Goal: Information Seeking & Learning: Learn about a topic

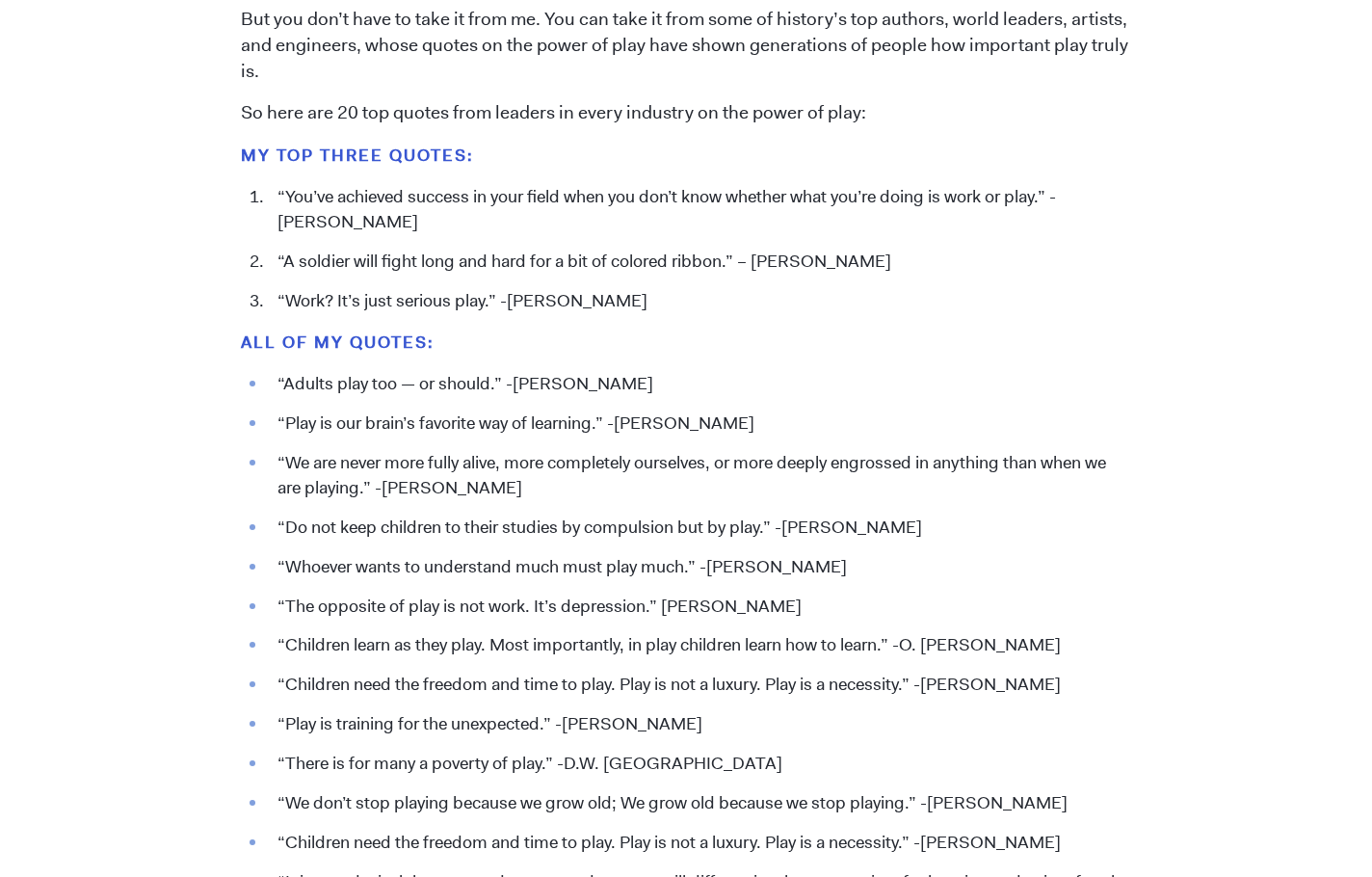
scroll to position [2073, 0]
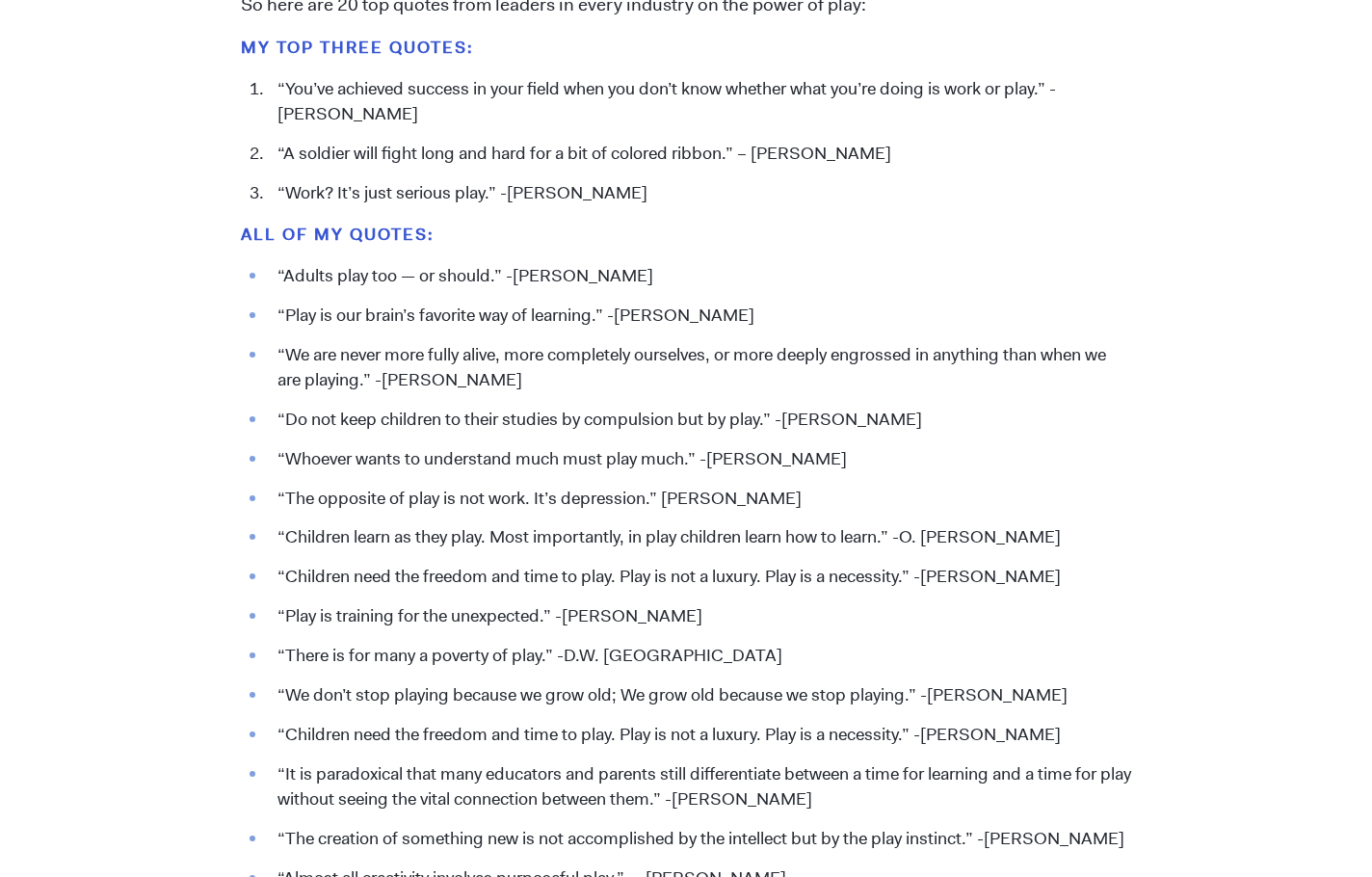
click at [342, 422] on li "“Do not keep children to their studies by compulsion but by play.” -[PERSON_NAM…" at bounding box center [699, 419] width 864 height 25
click at [317, 379] on li "“We are never more fully alive, more completely ourselves, or more deeply engro…" at bounding box center [699, 368] width 864 height 51
click at [304, 362] on li "“We are never more fully alive, more completely ourselves, or more deeply engro…" at bounding box center [699, 368] width 864 height 51
drag, startPoint x: 277, startPoint y: 315, endPoint x: 766, endPoint y: 302, distance: 489.2
click at [766, 302] on ul "“Adults play too — or should.” -[PERSON_NAME] “Play is our brain’s favorite way…" at bounding box center [686, 628] width 891 height 730
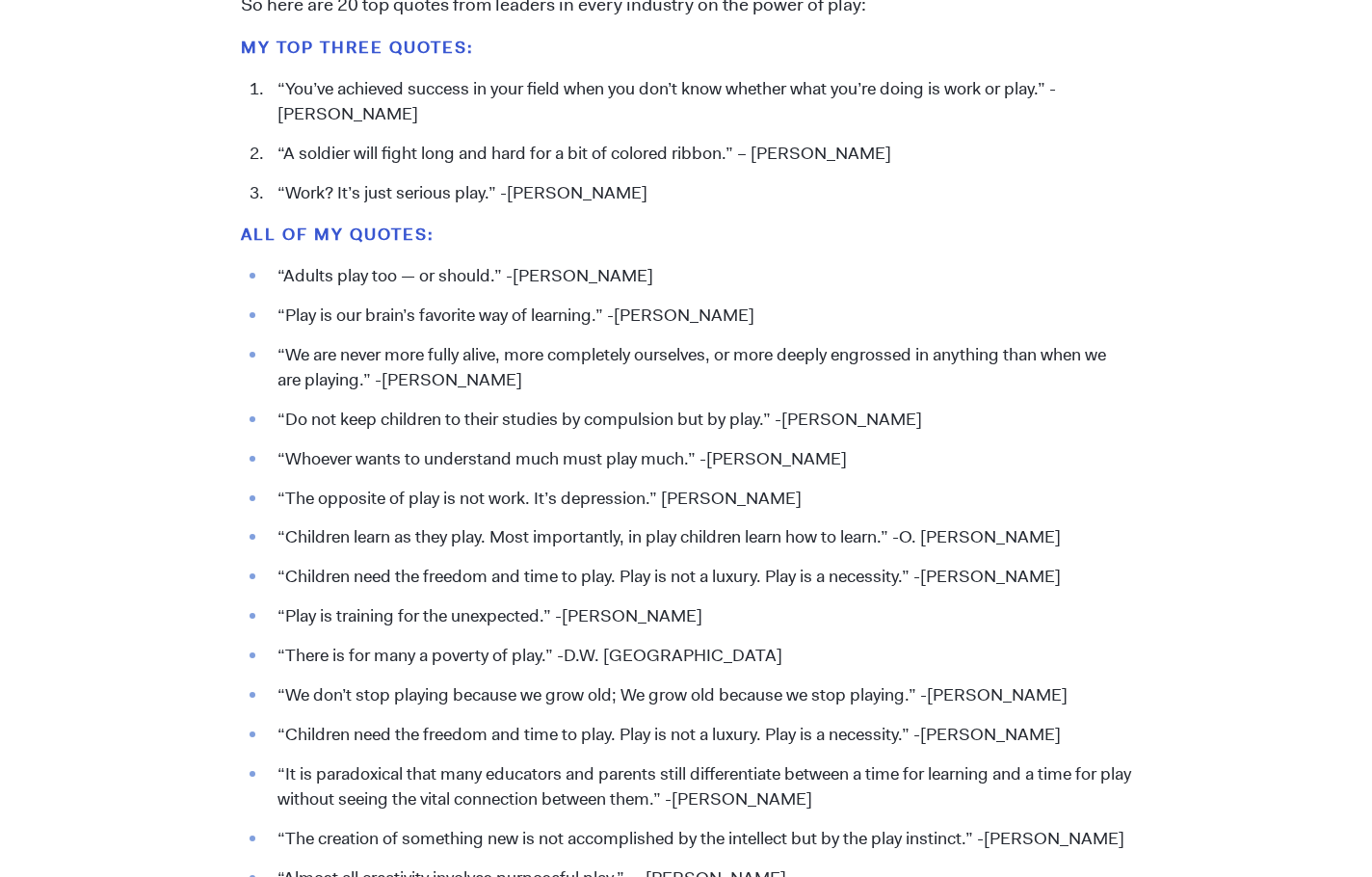
copy li "“Play is our brain’s favorite way of learning.” -[PERSON_NAME]"
click at [276, 494] on li "“The opposite of play is not work. It’s depression.” [PERSON_NAME]" at bounding box center [699, 498] width 864 height 25
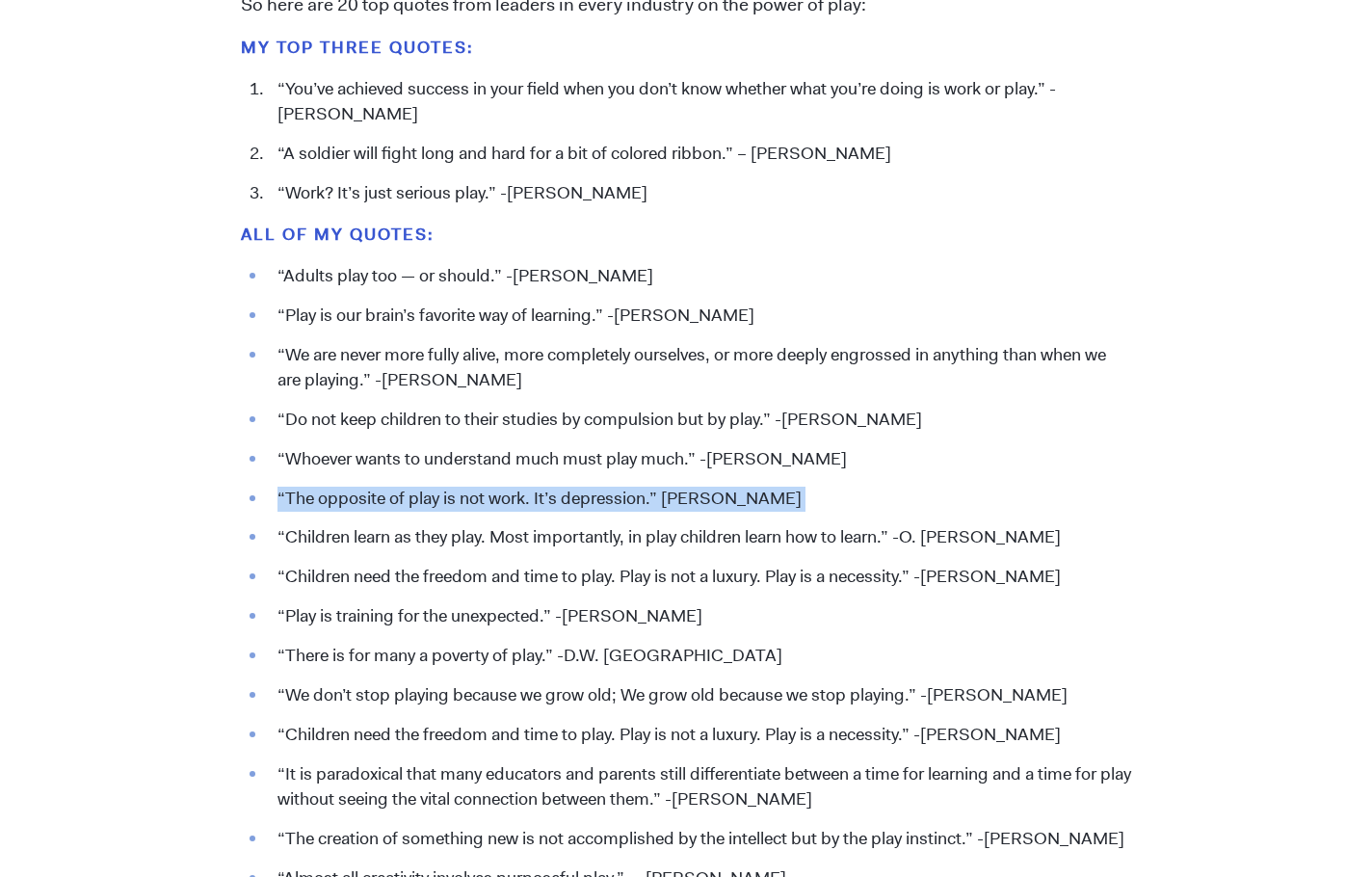
drag, startPoint x: 276, startPoint y: 494, endPoint x: 853, endPoint y: 498, distance: 577.0
click at [853, 498] on li "“The opposite of play is not work. It’s depression.” [PERSON_NAME]" at bounding box center [699, 498] width 864 height 25
copy li "“The opposite of play is not work. It’s depression.” [PERSON_NAME]"
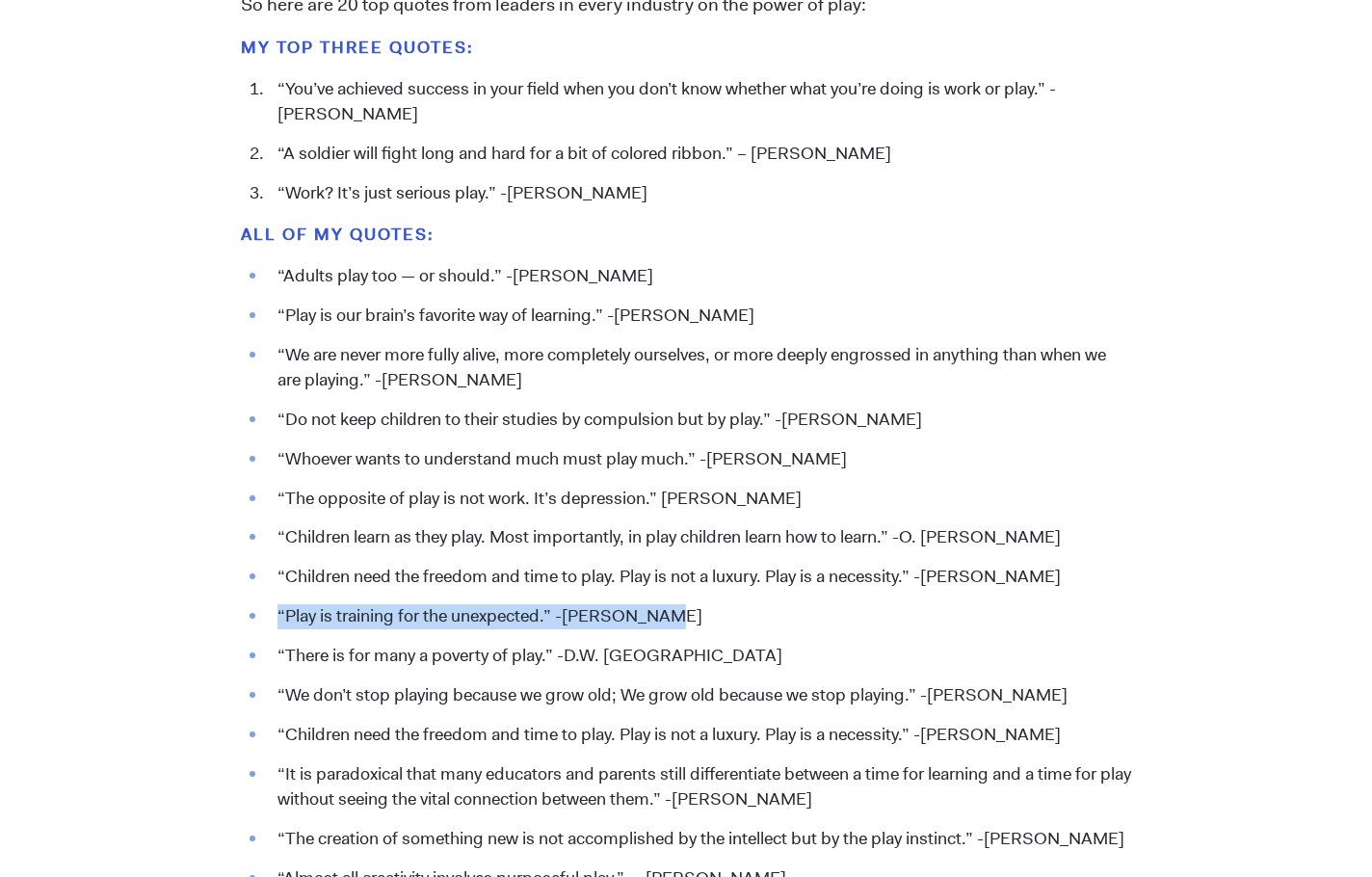
drag, startPoint x: 277, startPoint y: 611, endPoint x: 678, endPoint y: 603, distance: 401.1
click at [678, 603] on ul "“Adults play too — or should.” -[PERSON_NAME] “Play is our brain’s favorite way…" at bounding box center [686, 628] width 891 height 730
copy li "“Play is training for the unexpected.” -[PERSON_NAME]"
drag, startPoint x: 277, startPoint y: 688, endPoint x: 1106, endPoint y: 687, distance: 829.0
click at [1106, 687] on li "“We don’t stop playing because we grow old; We grow old because we stop playing…" at bounding box center [699, 695] width 864 height 25
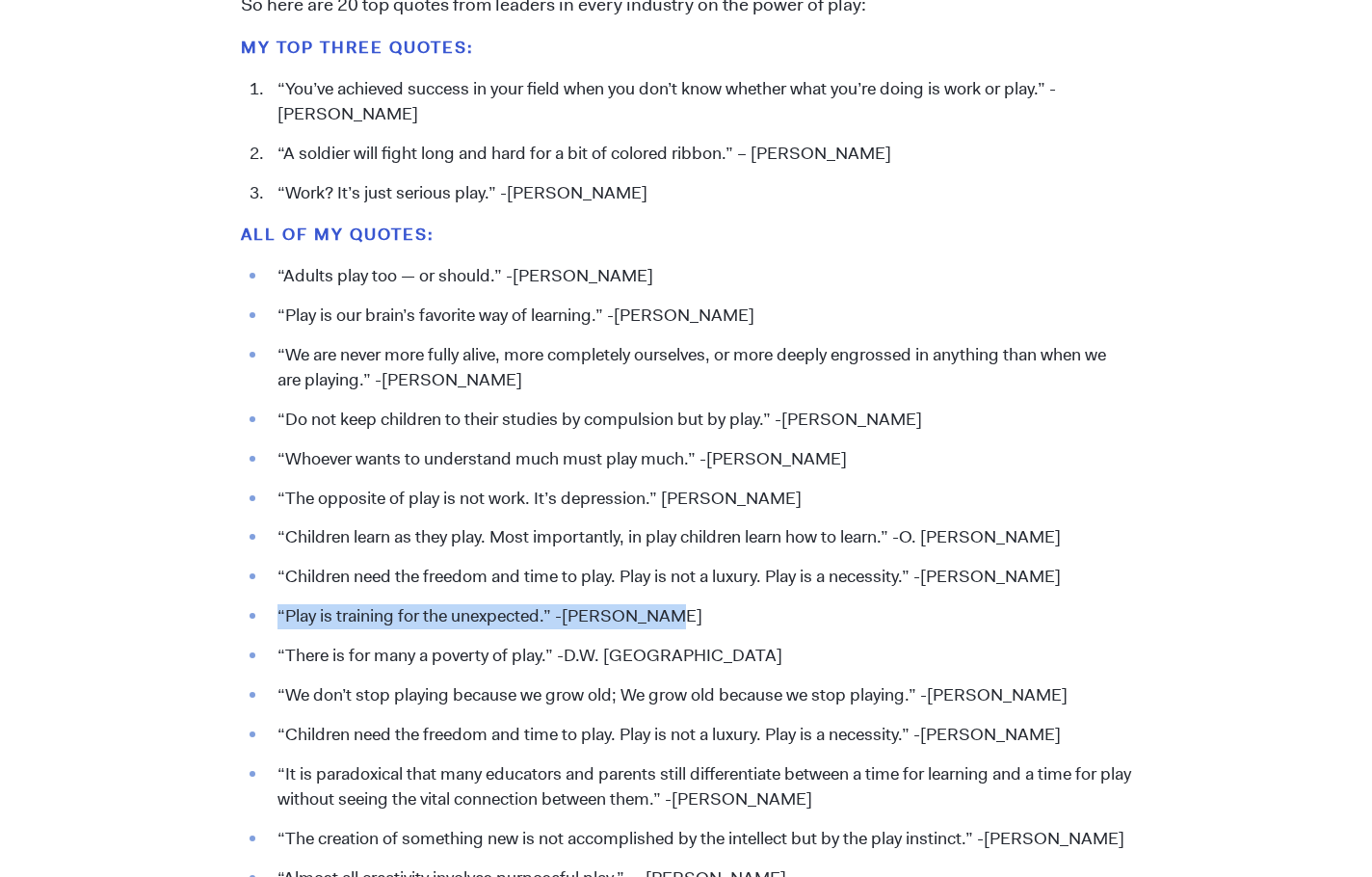
copy li "“We don’t stop playing because we grow old; We grow old because we stop playing…"
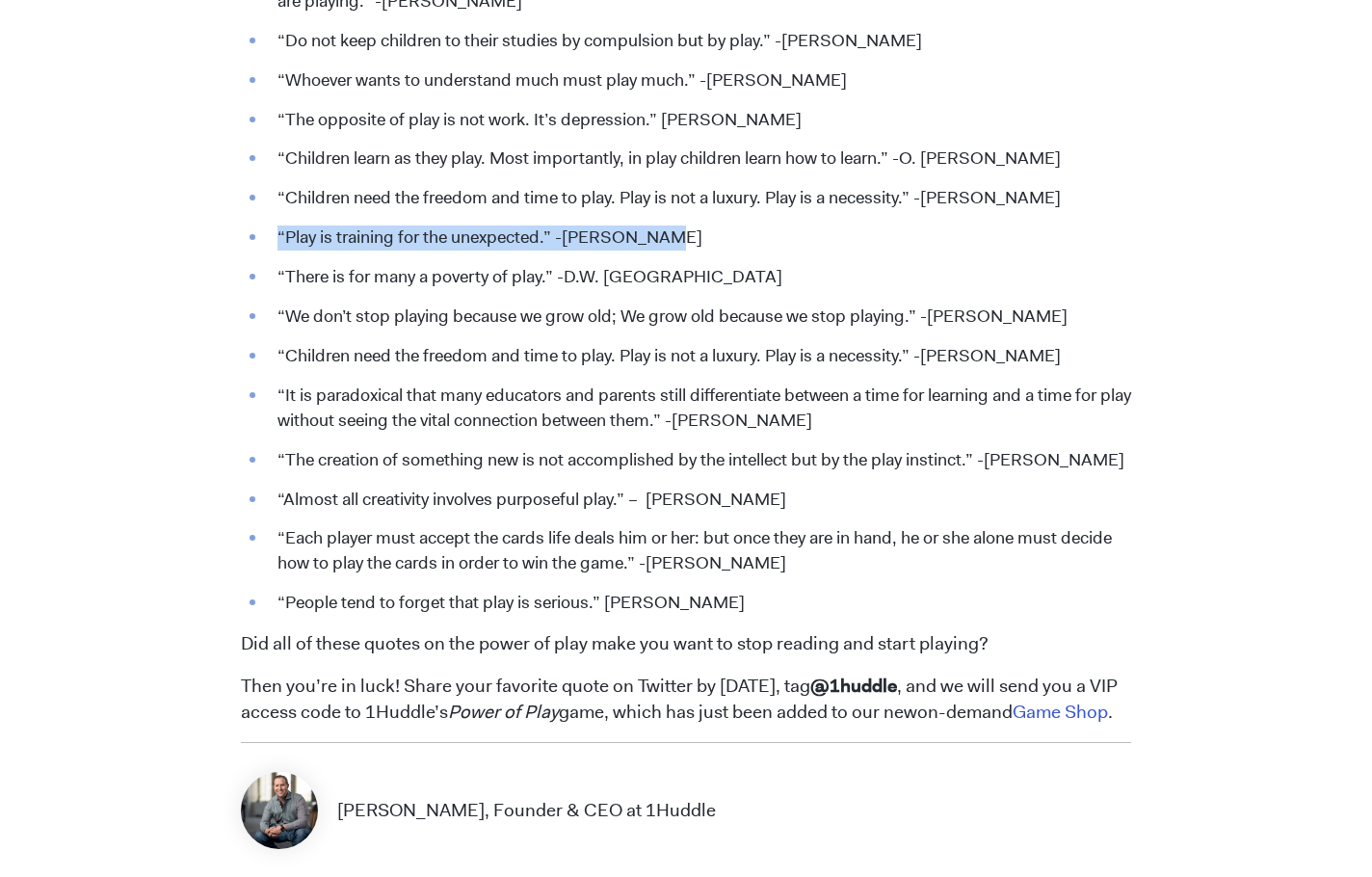
scroll to position [2459, 0]
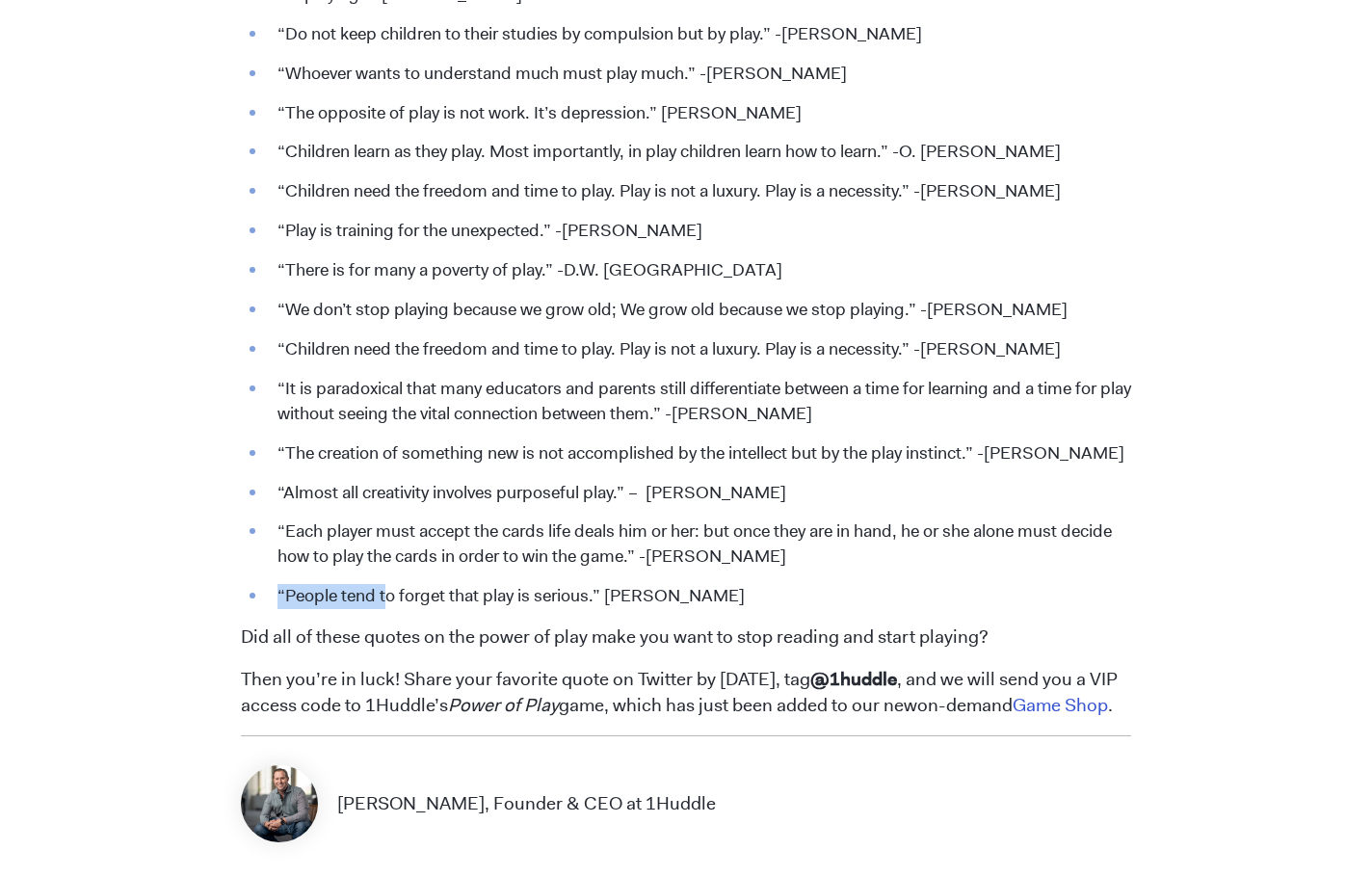
drag, startPoint x: 279, startPoint y: 593, endPoint x: 383, endPoint y: 593, distance: 104.0
click at [383, 593] on li "“People tend to forget that play is serious.” [PERSON_NAME]" at bounding box center [699, 596] width 864 height 25
drag, startPoint x: 278, startPoint y: 490, endPoint x: 798, endPoint y: 484, distance: 520.0
click at [798, 484] on li "“Almost all creativity involves purposeful play.” – [PERSON_NAME]" at bounding box center [699, 493] width 864 height 25
copy li "“Almost all creativity involves purposeful play.” – [PERSON_NAME]"
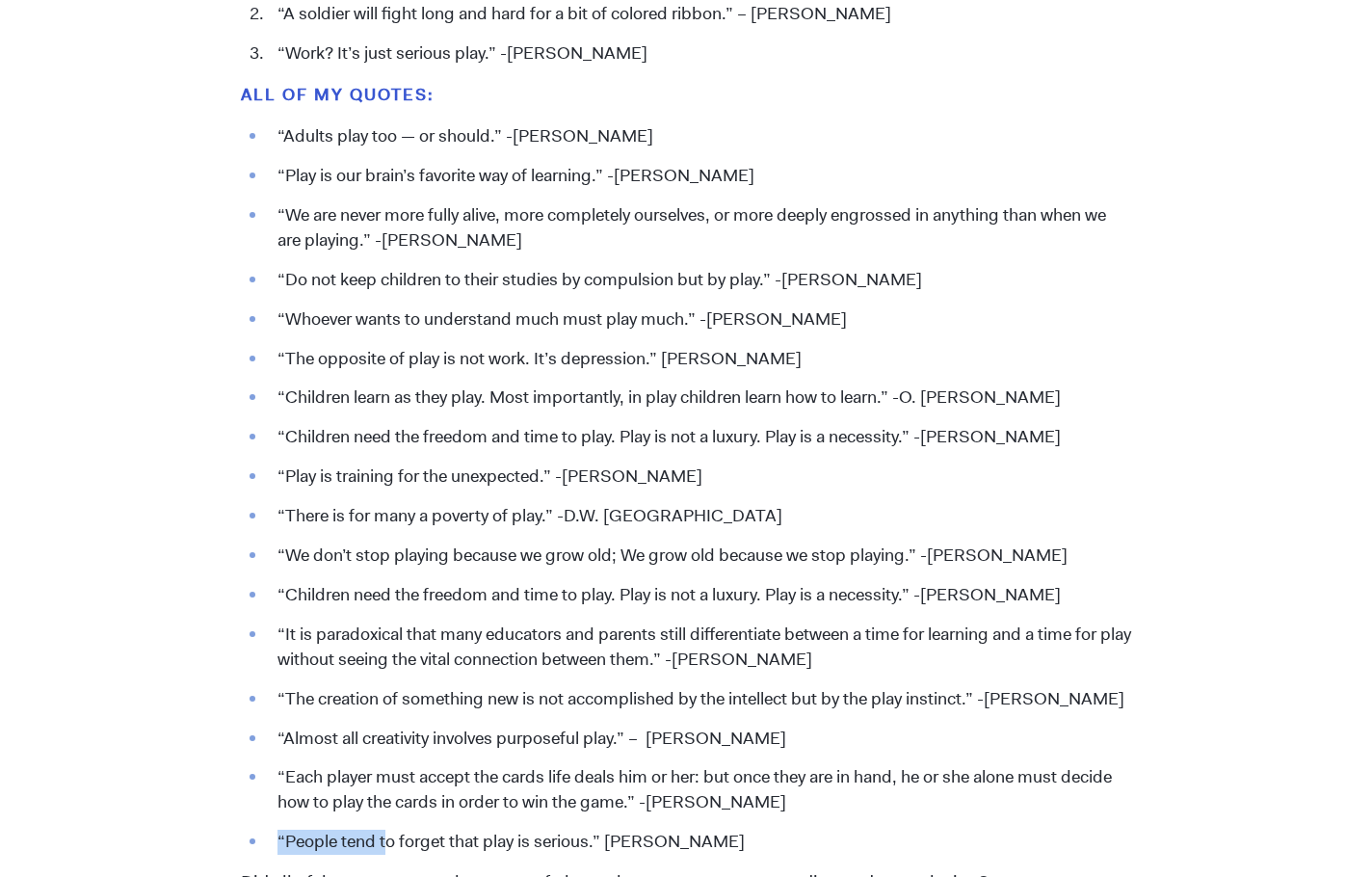
scroll to position [2170, 0]
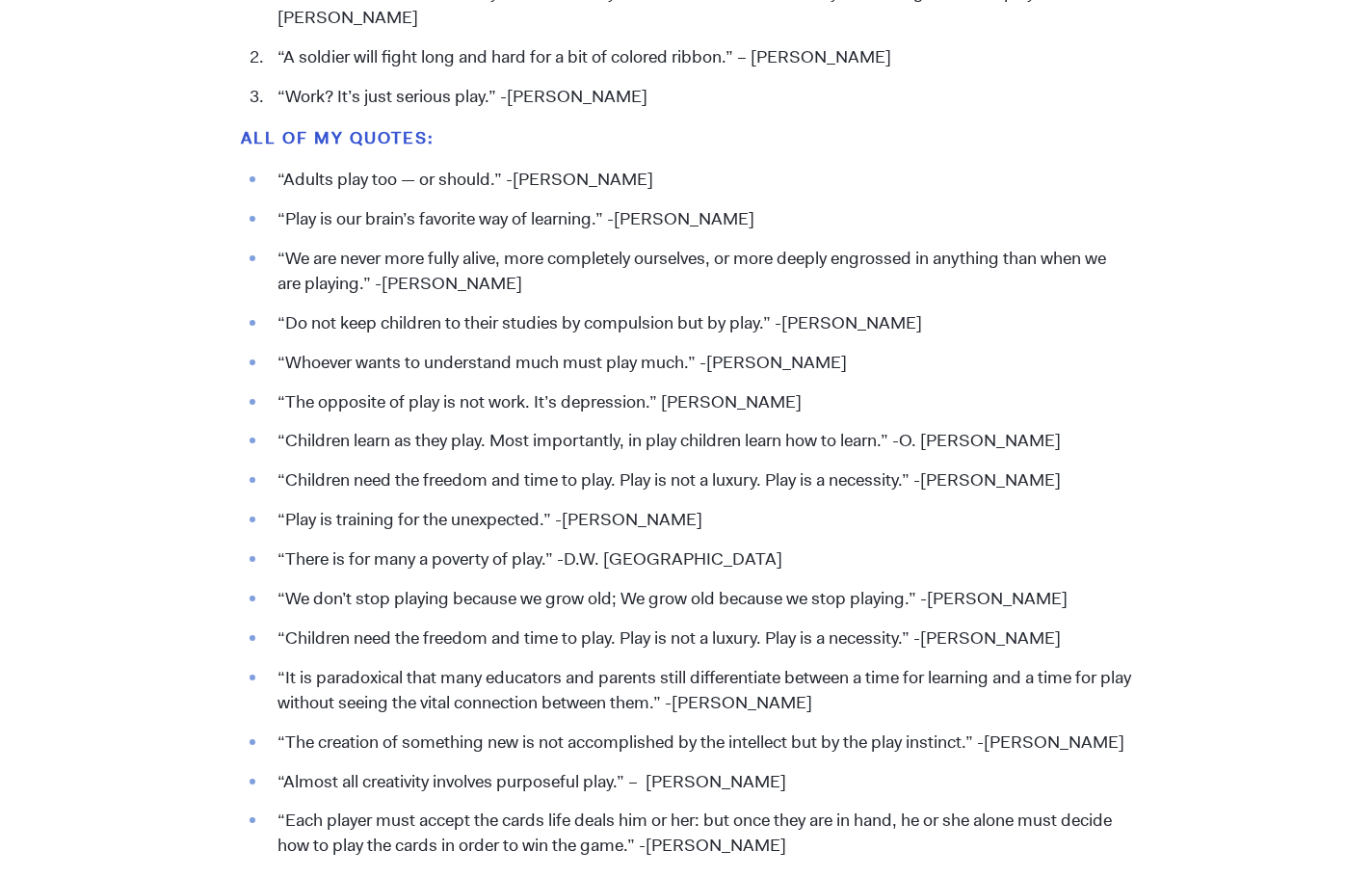
click at [277, 362] on li "“Whoever wants to understand much must play much.” -[PERSON_NAME]" at bounding box center [699, 363] width 864 height 25
drag, startPoint x: 277, startPoint y: 362, endPoint x: 861, endPoint y: 353, distance: 584.1
click at [861, 353] on li "“Whoever wants to understand much must play much.” -[PERSON_NAME]" at bounding box center [699, 363] width 864 height 25
copy li "“Whoever wants to understand much must play much.” -[PERSON_NAME]"
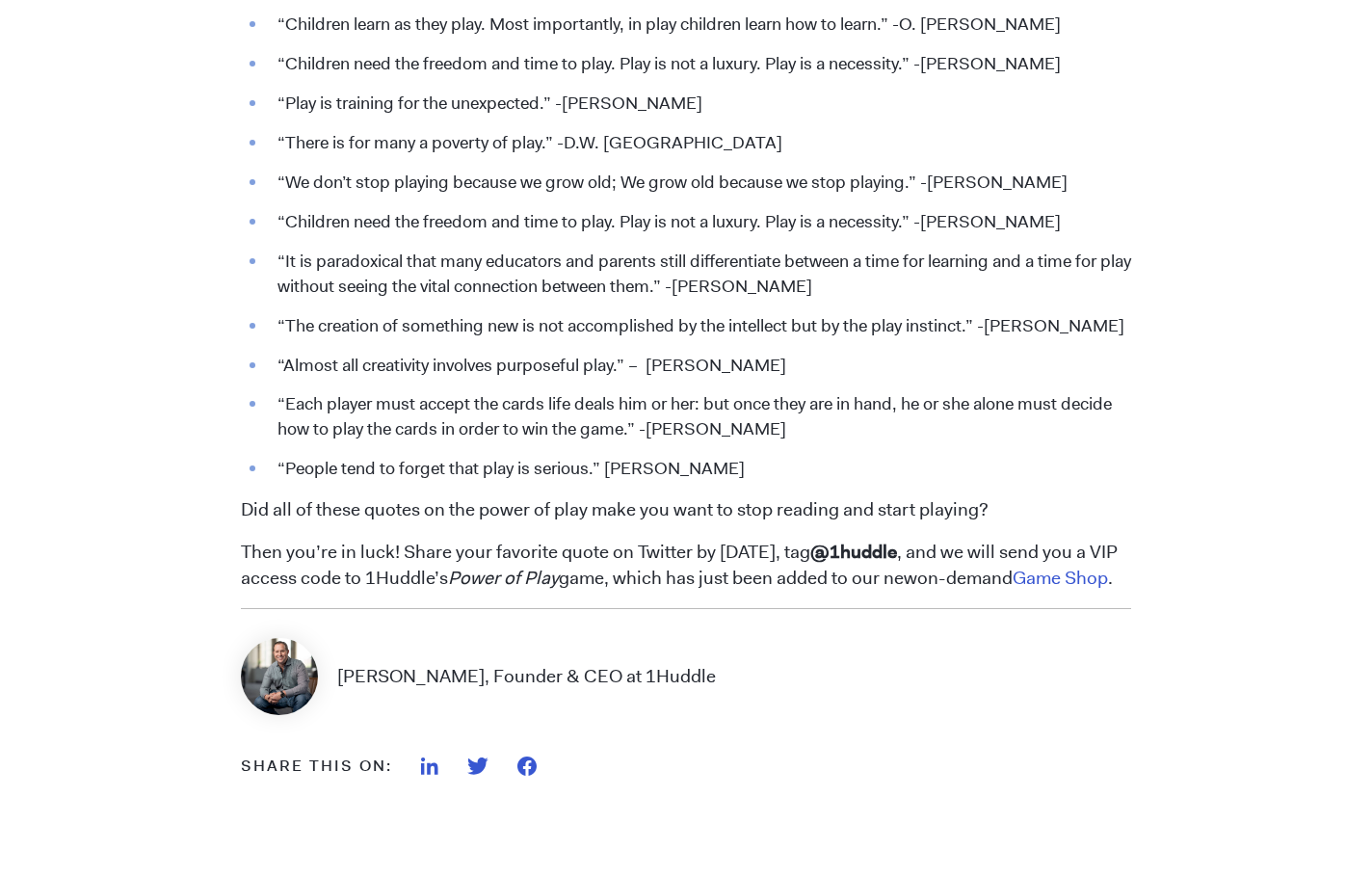
scroll to position [2601, 0]
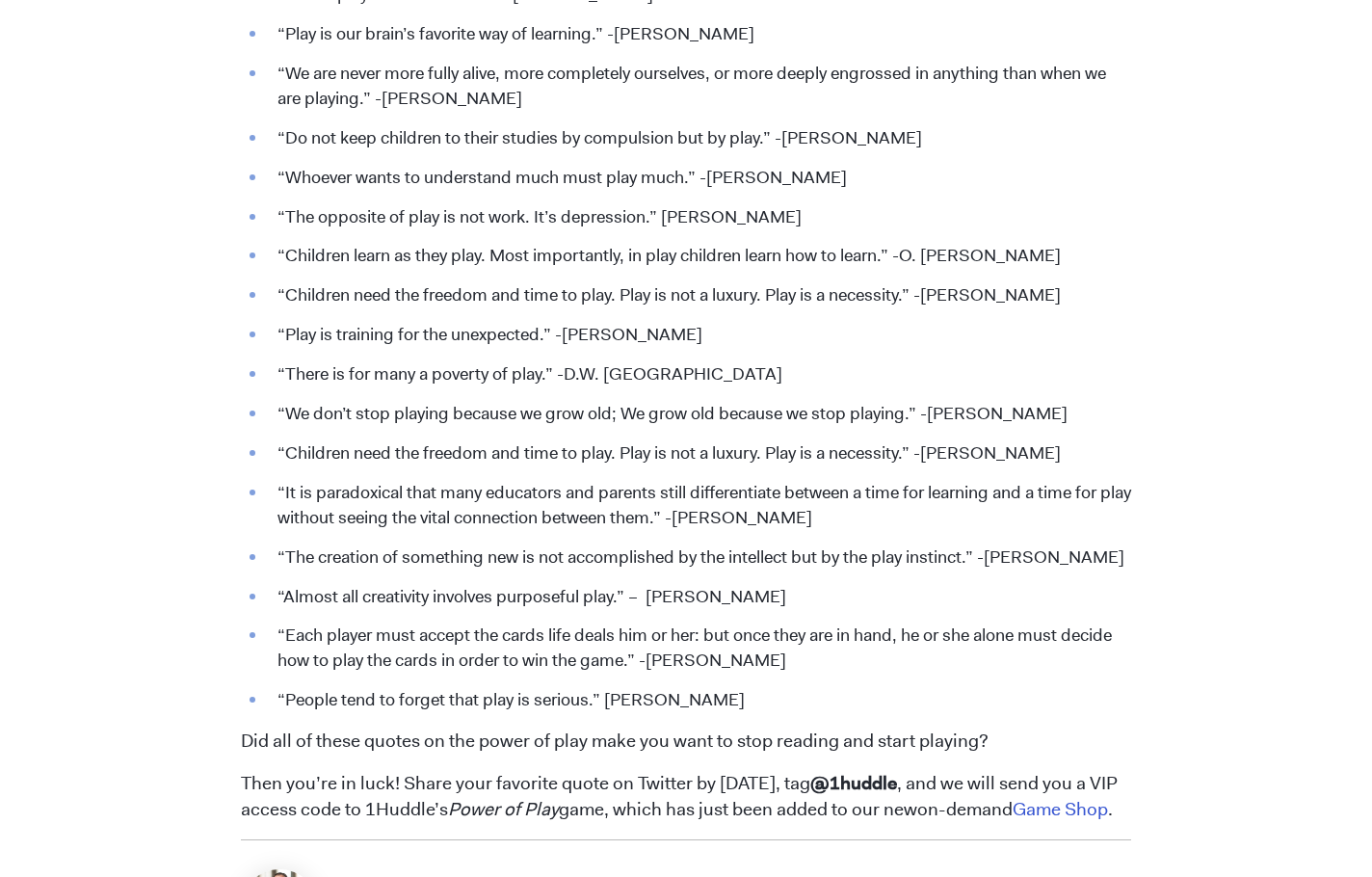
scroll to position [2409, 0]
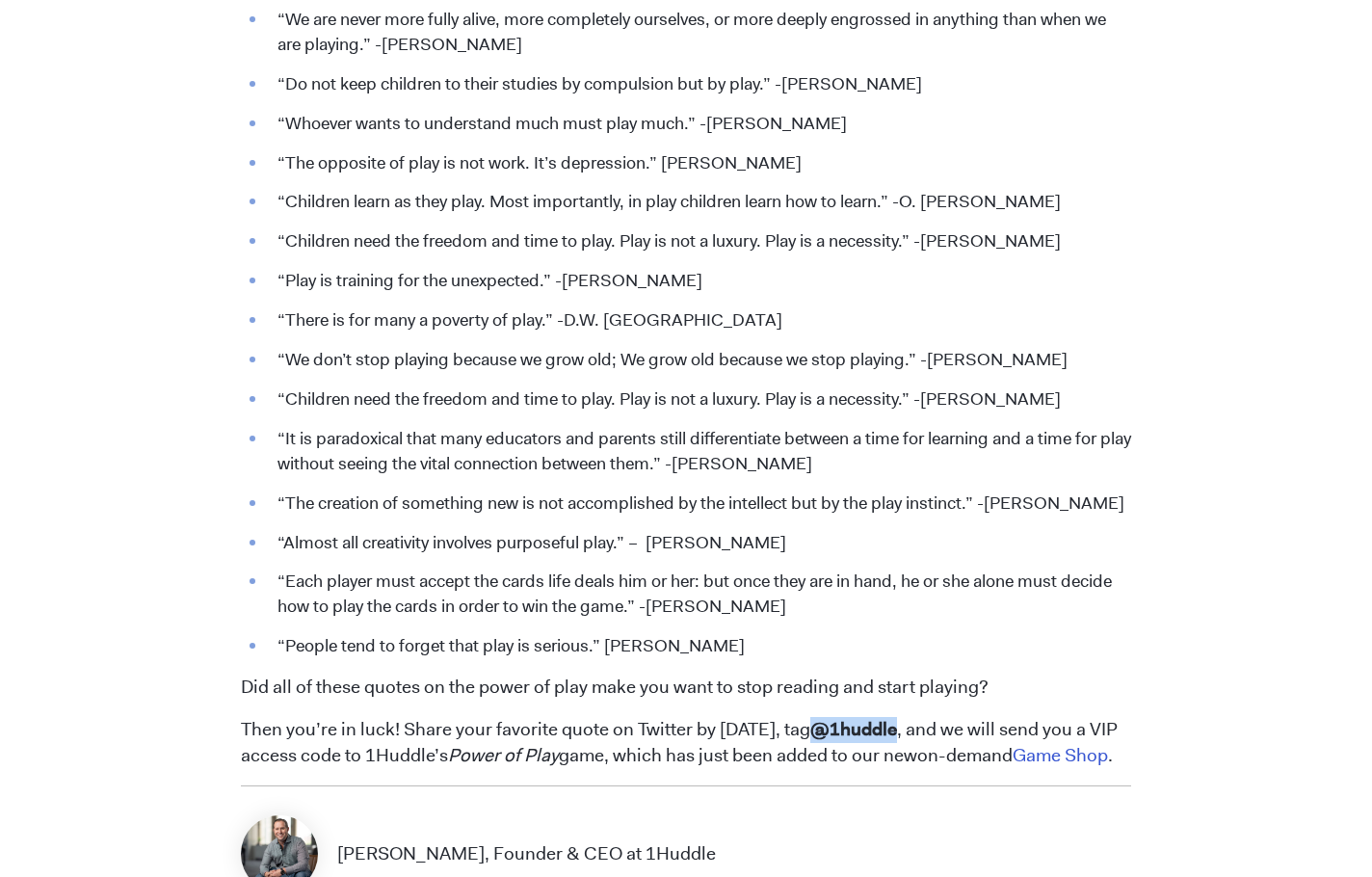
drag, startPoint x: 861, startPoint y: 726, endPoint x: 942, endPoint y: 724, distance: 81.0
click at [897, 724] on span "@1huddle" at bounding box center [854, 728] width 87 height 24
copy span "@1huddle"
